Goal: Task Accomplishment & Management: Use online tool/utility

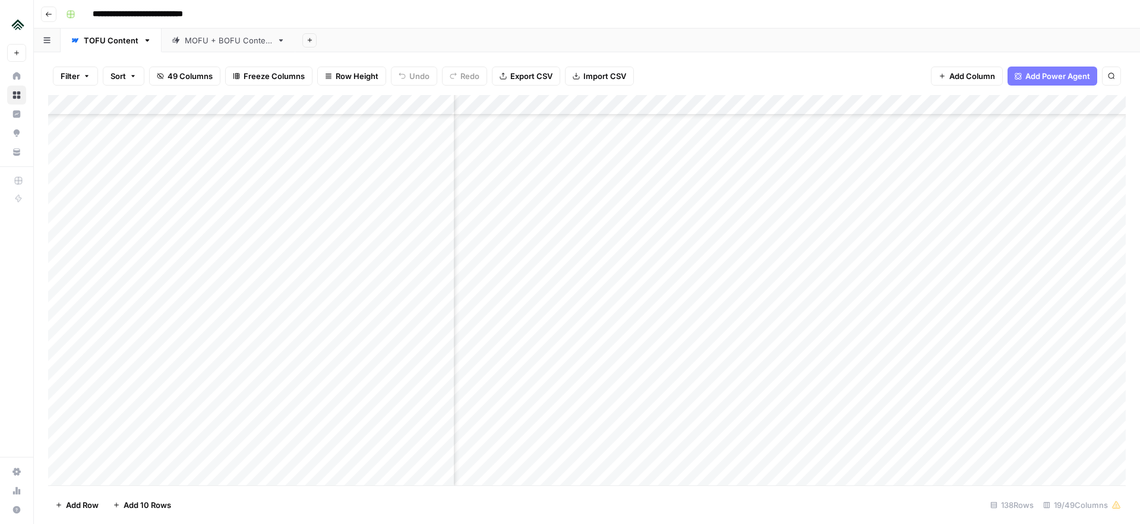
scroll to position [907, 127]
click at [239, 249] on div "Add Column" at bounding box center [586, 290] width 1077 height 390
type input "*"
type input "**********"
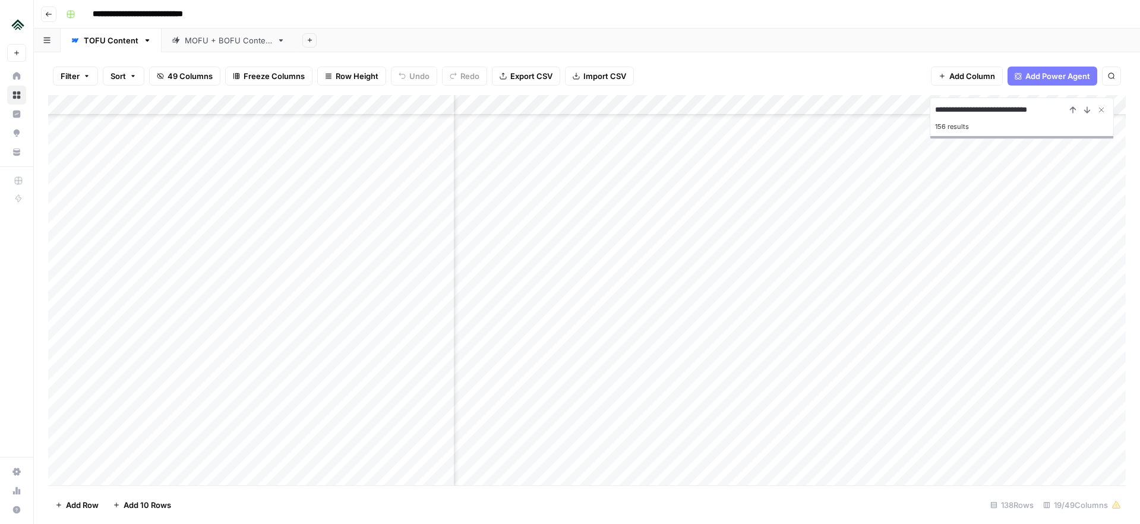
scroll to position [907, 1127]
click at [881, 206] on div "Add Column" at bounding box center [586, 290] width 1077 height 390
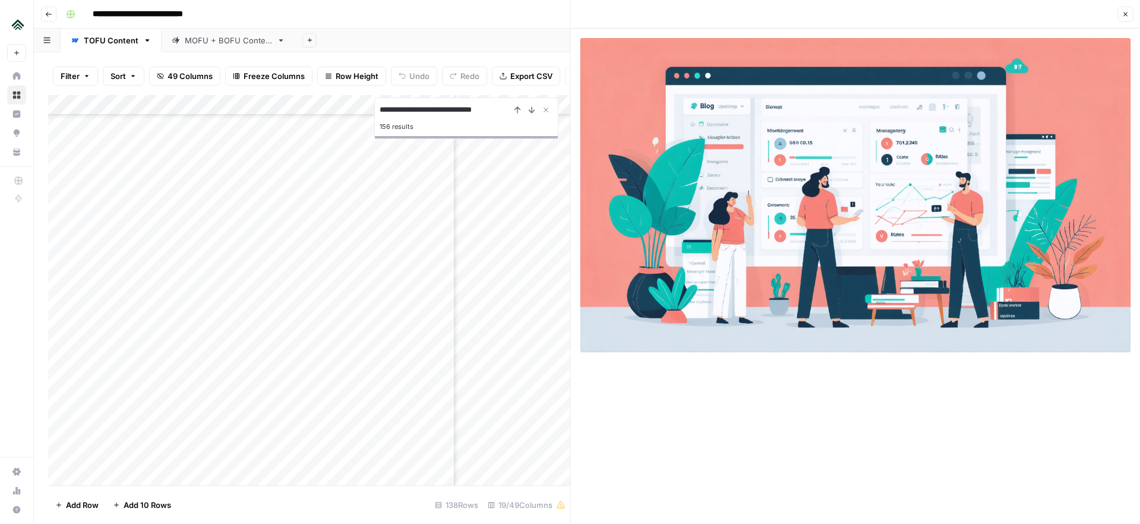
click at [1122, 17] on icon "button" at bounding box center [1124, 14] width 7 height 7
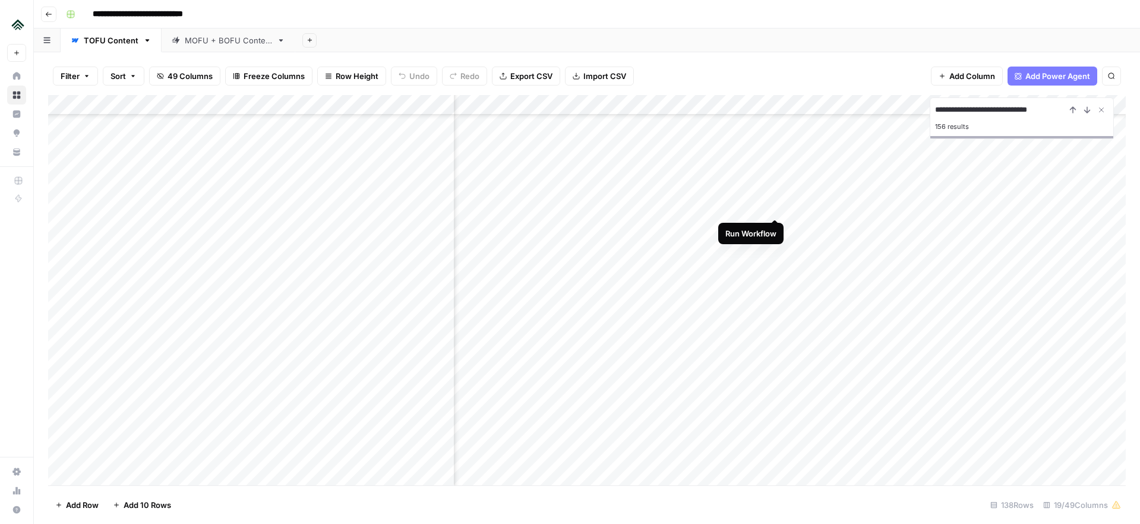
click at [774, 206] on div "Add Column" at bounding box center [586, 290] width 1077 height 390
click at [881, 205] on div "Add Column" at bounding box center [586, 290] width 1077 height 390
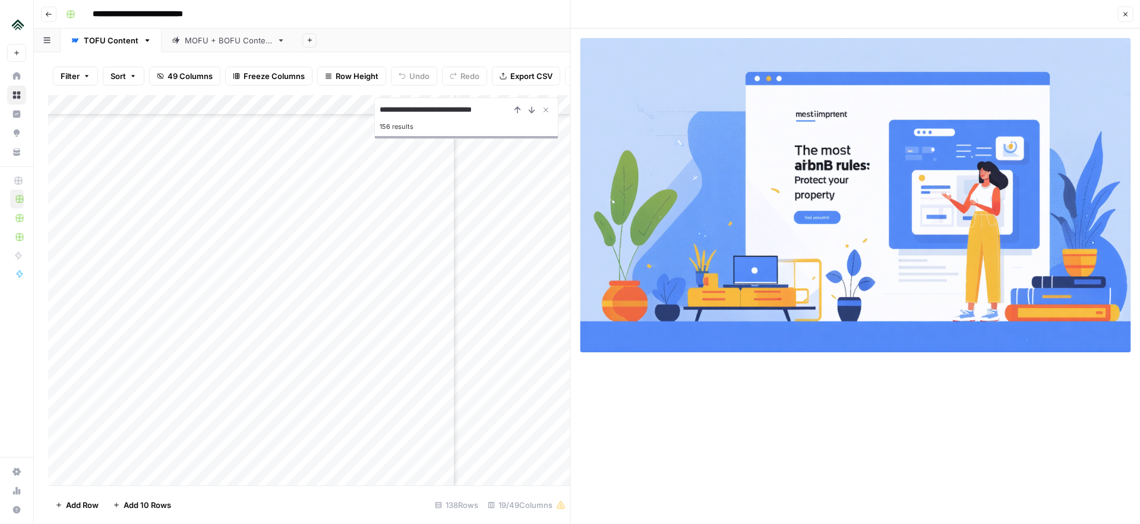
click at [1122, 14] on icon "button" at bounding box center [1124, 14] width 7 height 7
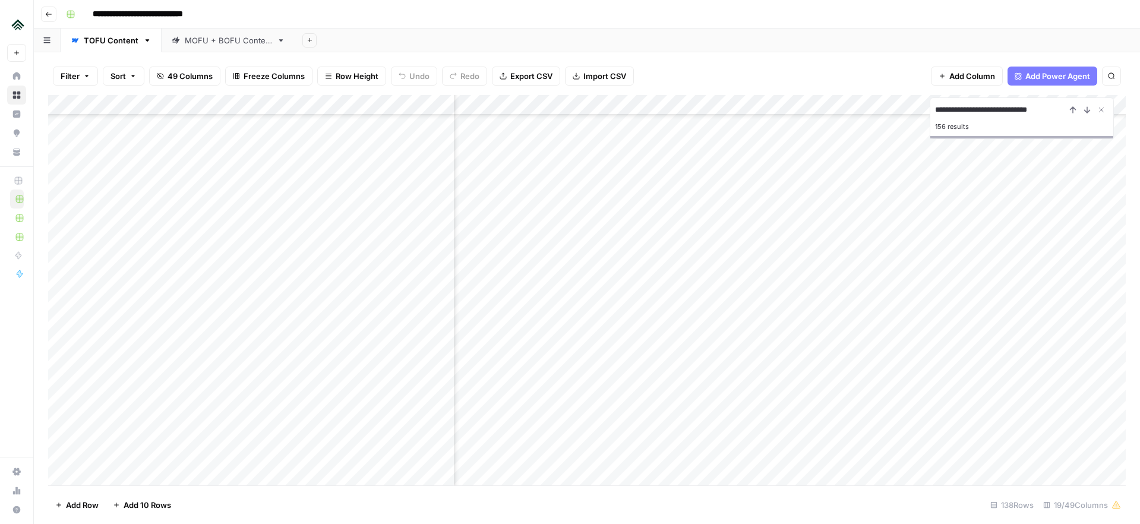
click at [775, 207] on div "Add Column" at bounding box center [586, 290] width 1077 height 390
click at [881, 204] on div "Add Column" at bounding box center [586, 290] width 1077 height 390
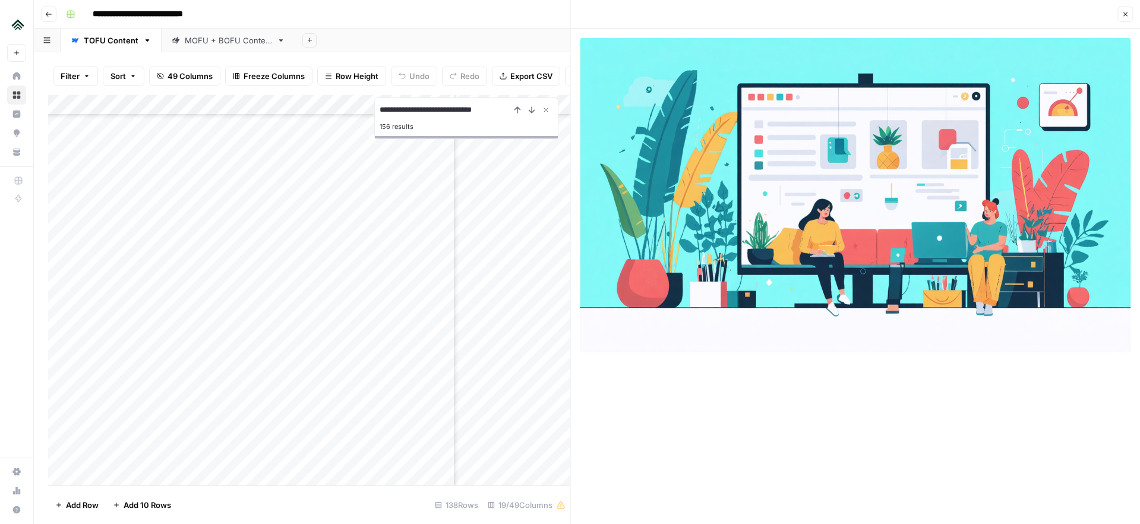
click at [1130, 16] on button "Close" at bounding box center [1124, 14] width 15 height 15
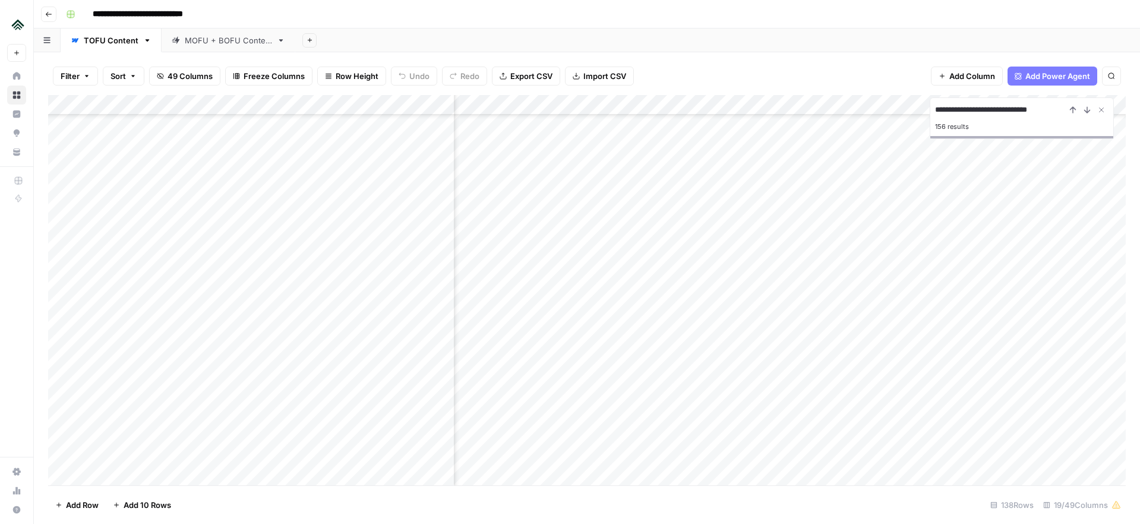
scroll to position [1866, 1127]
click at [291, 257] on div "Add Column" at bounding box center [586, 290] width 1077 height 390
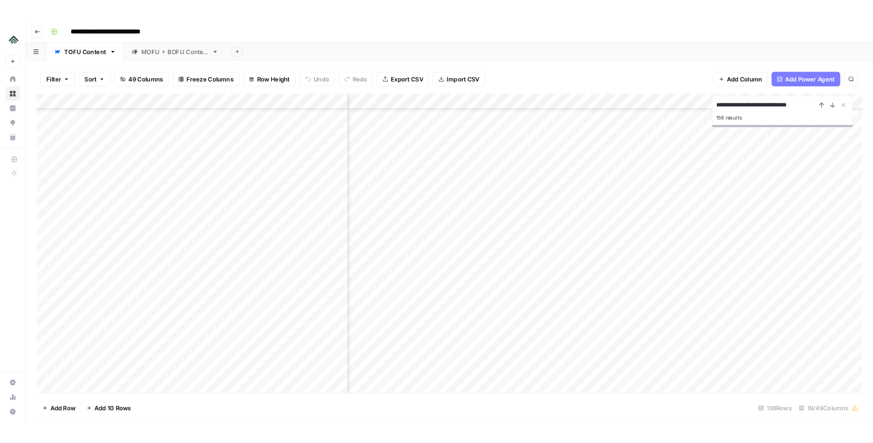
scroll to position [1878, 1127]
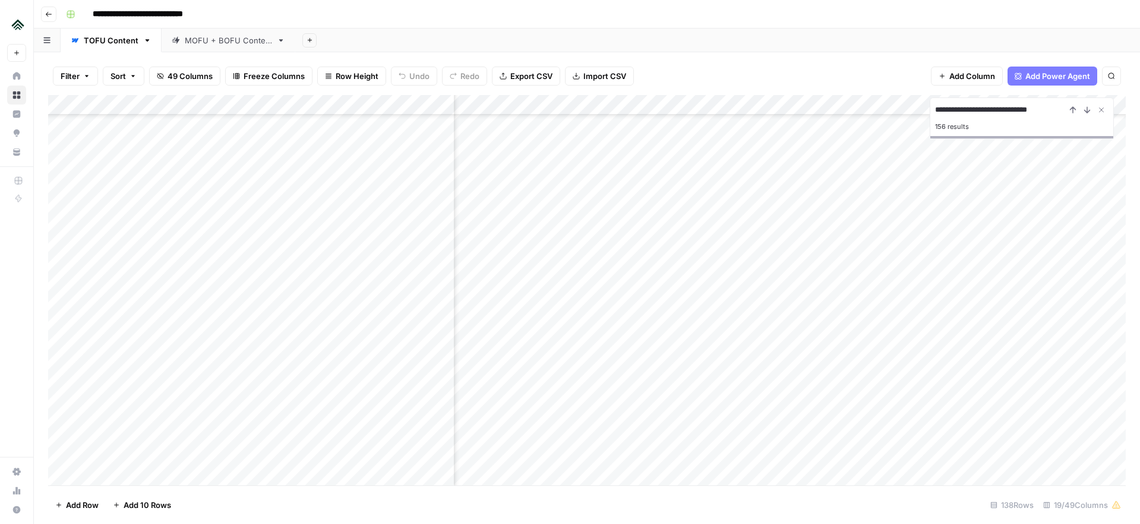
click at [222, 349] on div "Add Column" at bounding box center [586, 290] width 1077 height 390
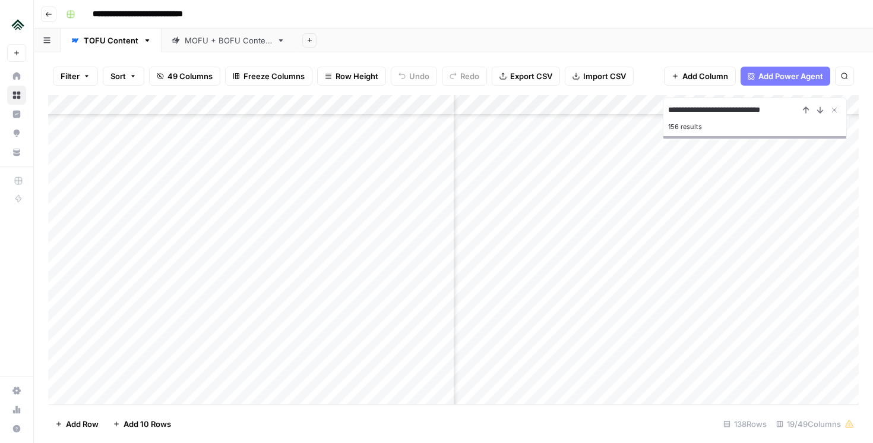
scroll to position [1898, 1127]
click at [241, 162] on div "Add Column" at bounding box center [453, 249] width 811 height 309
click at [532, 163] on div "Add Column" at bounding box center [453, 249] width 811 height 309
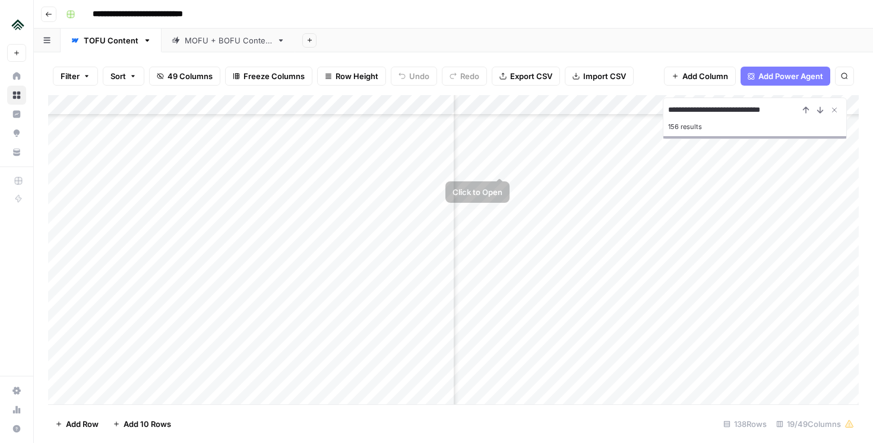
click at [498, 163] on div "Add Column" at bounding box center [453, 249] width 811 height 309
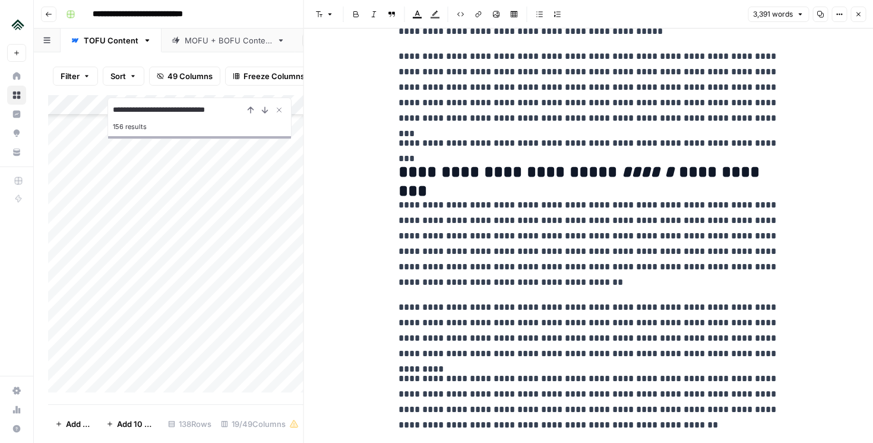
scroll to position [128, 0]
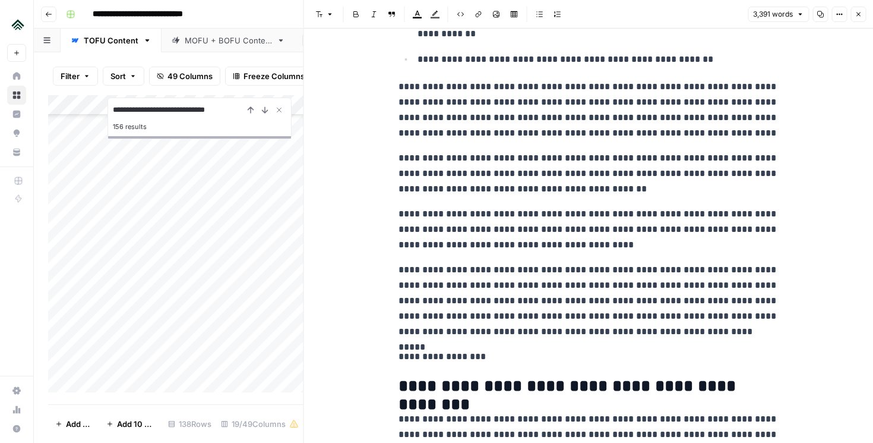
click at [859, 14] on icon "button" at bounding box center [858, 14] width 7 height 7
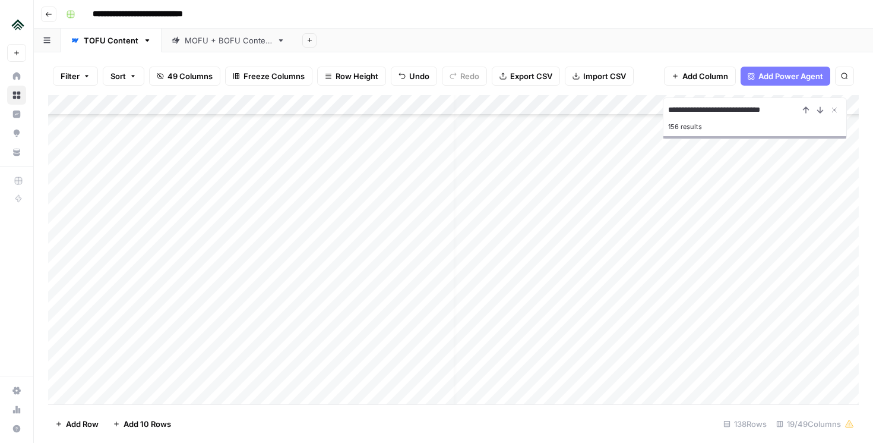
scroll to position [1898, 0]
click at [510, 166] on div "Add Column" at bounding box center [453, 249] width 811 height 309
click at [498, 165] on textarea "**********" at bounding box center [565, 166] width 224 height 17
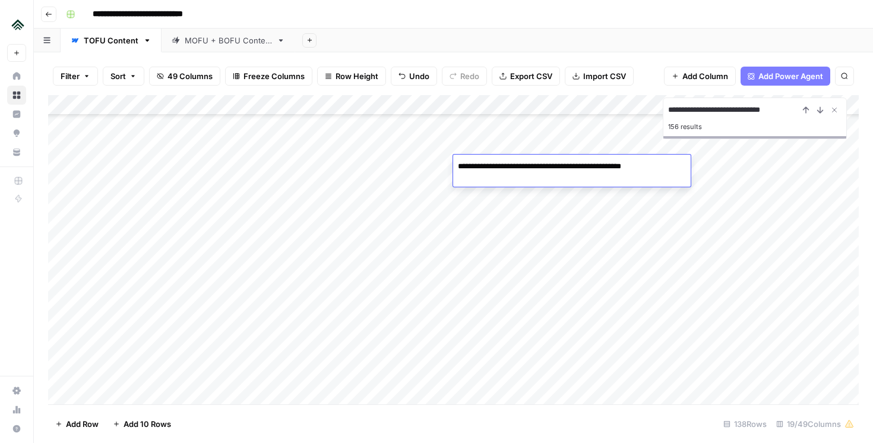
click at [498, 165] on textarea "**********" at bounding box center [565, 166] width 224 height 17
click at [498, 187] on div "Add Column" at bounding box center [453, 249] width 811 height 309
click at [294, 170] on div "Add Column" at bounding box center [453, 249] width 811 height 309
